Goal: Find specific page/section: Find specific page/section

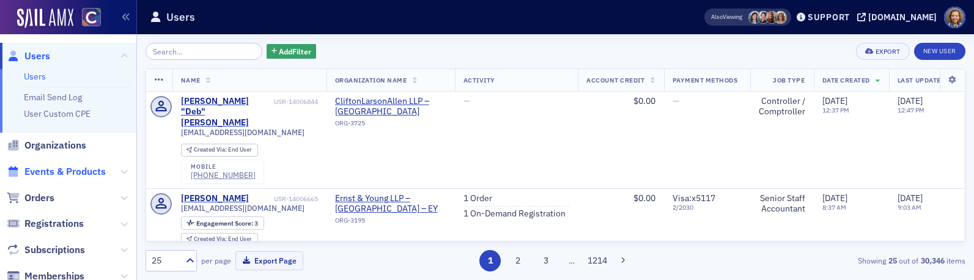
click at [75, 166] on span "Events & Products" at bounding box center [64, 171] width 81 height 13
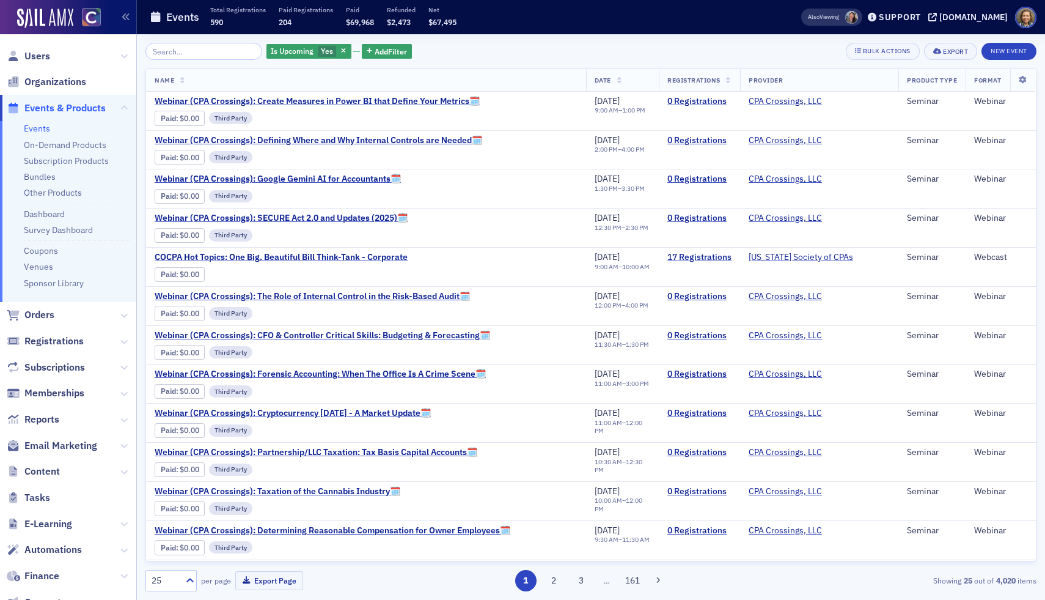
click at [200, 58] on input "search" at bounding box center [203, 51] width 117 height 17
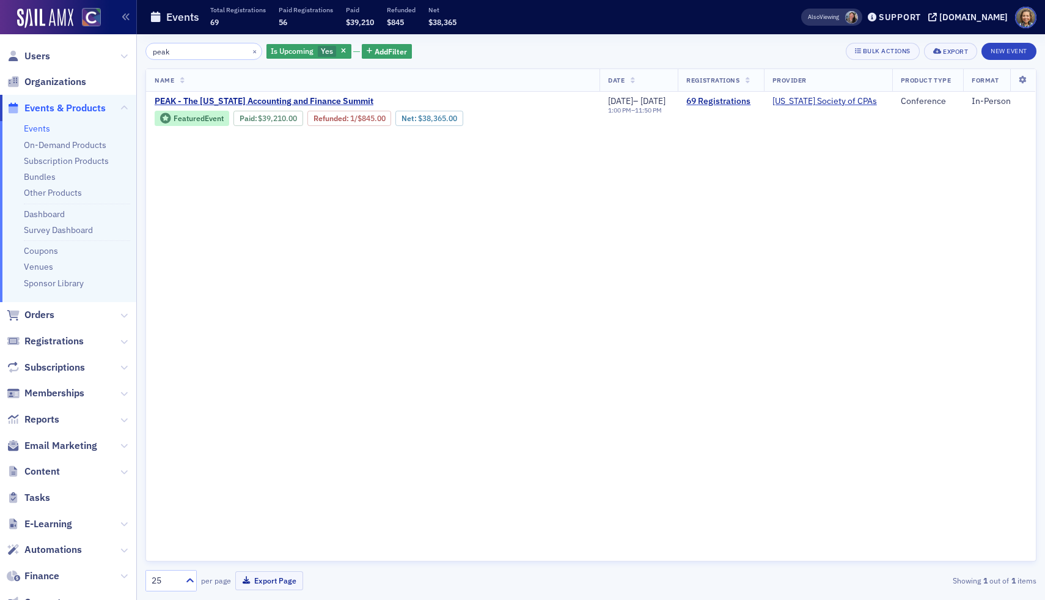
drag, startPoint x: 180, startPoint y: 50, endPoint x: 132, endPoint y: 45, distance: 48.5
click at [132, 45] on div "Users Organizations Events & Products Events On-Demand Products Subscription Pr…" at bounding box center [522, 300] width 1045 height 600
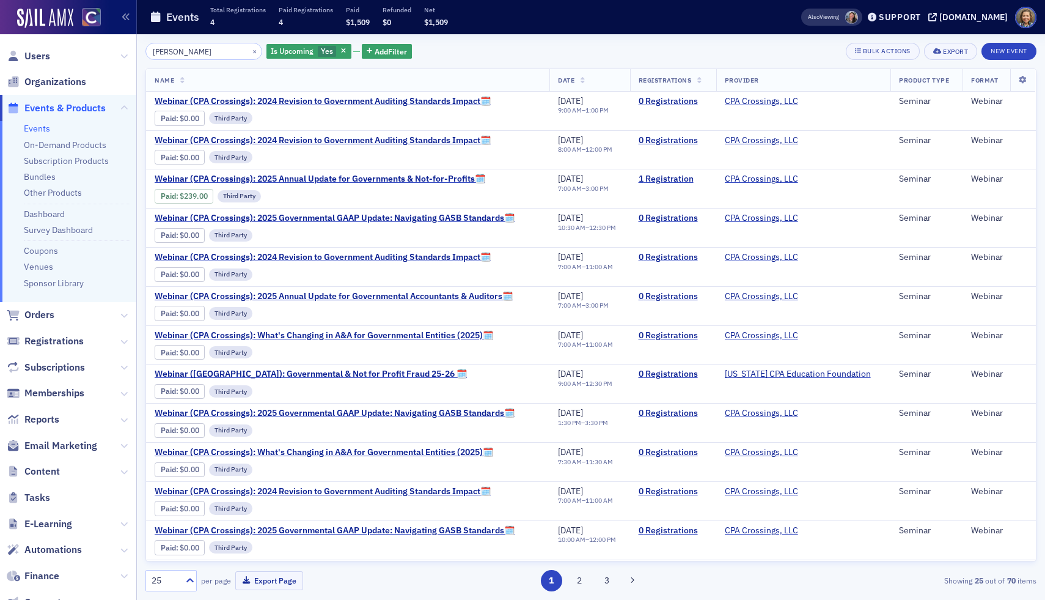
type input "gover"
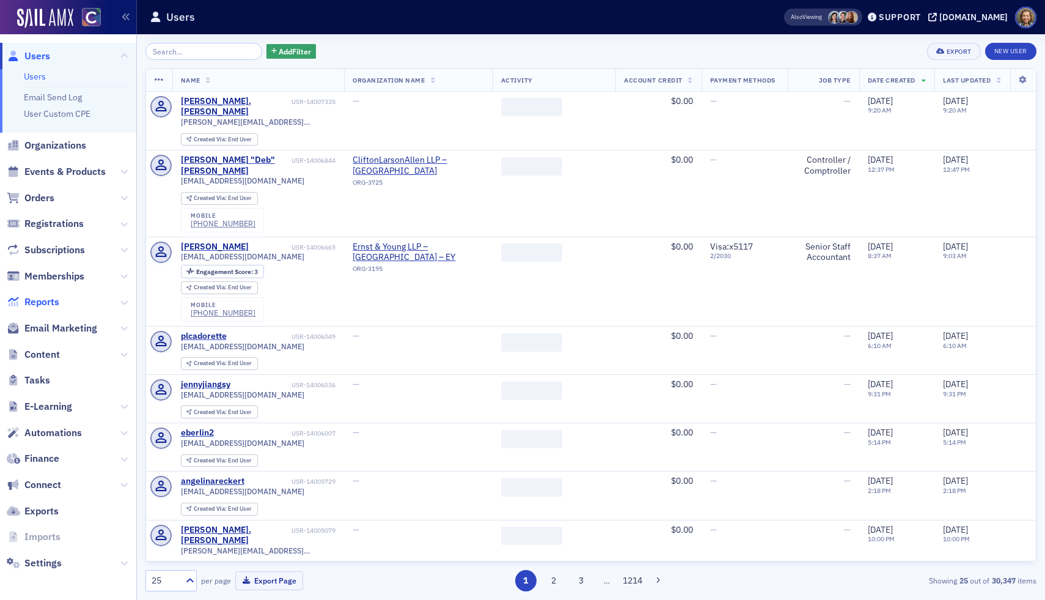
click at [40, 295] on span "Reports" at bounding box center [41, 301] width 35 height 13
